Goal: Browse casually: Explore the website without a specific task or goal

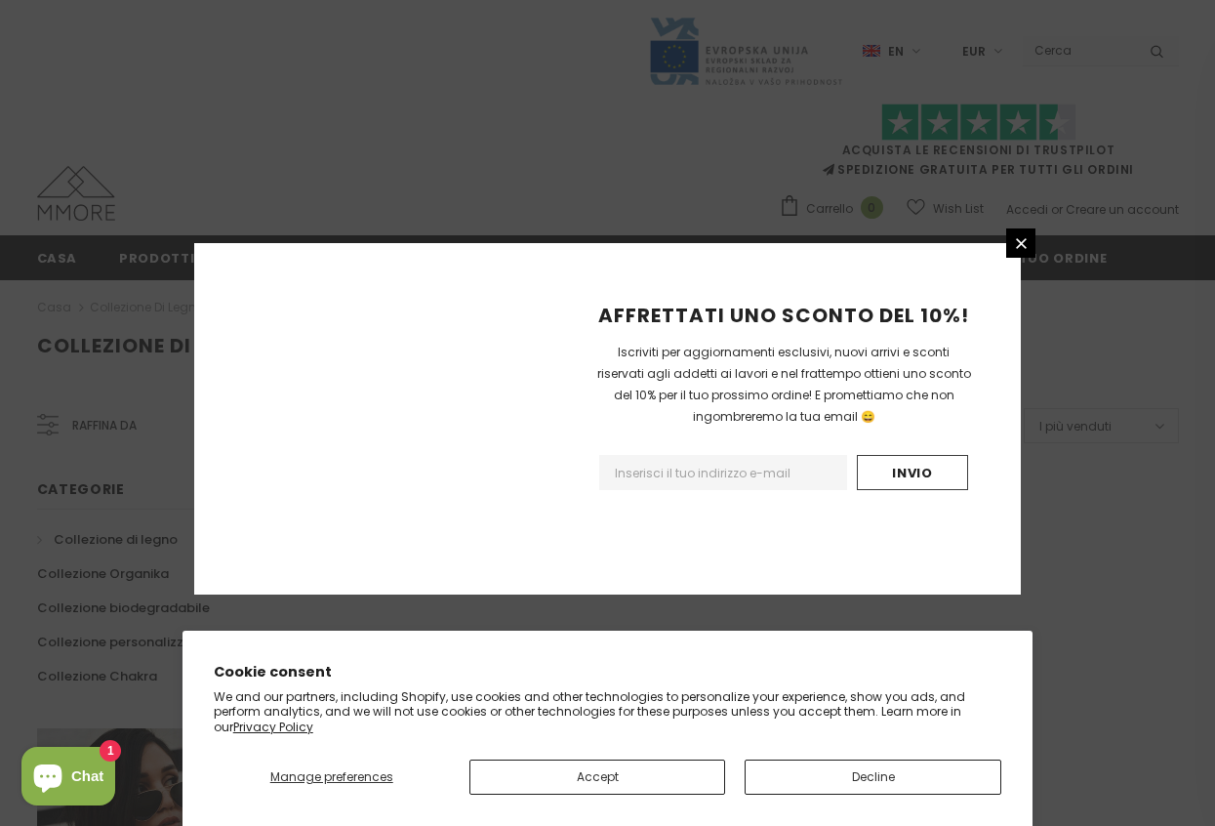
scroll to position [1215, 0]
